Goal: Information Seeking & Learning: Learn about a topic

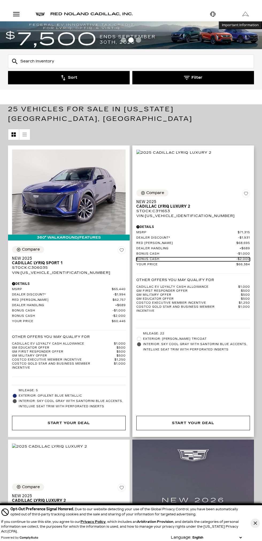
click at [217, 261] on span "Bonus Cash" at bounding box center [186, 259] width 100 height 4
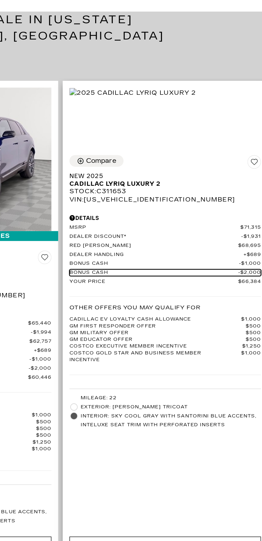
scroll to position [1, 0]
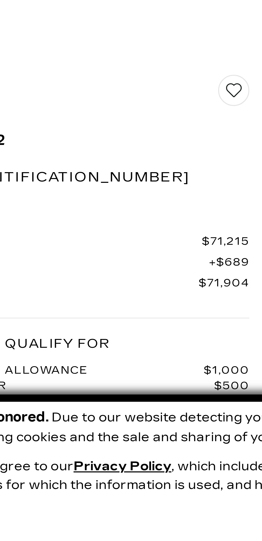
scroll to position [963, 0]
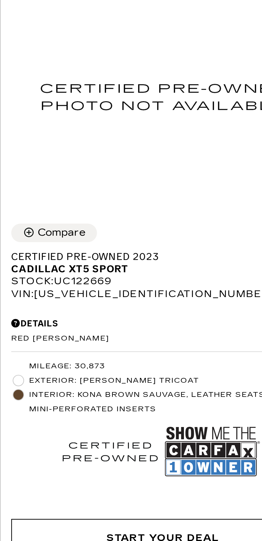
click at [176, 294] on div "Details Red Noland Price $41,500 Disclaimer: Tax, title, licensing and other fe…" at bounding box center [193, 301] width 114 height 14
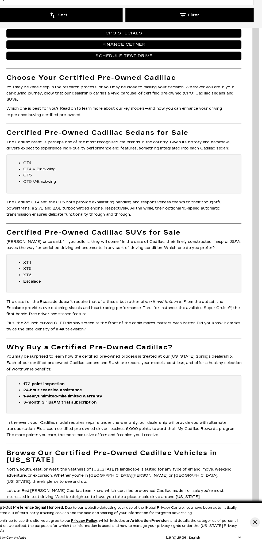
scroll to position [1516, 0]
